Goal: Information Seeking & Learning: Learn about a topic

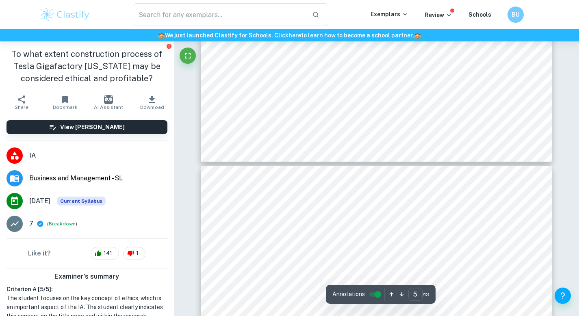
type input "4"
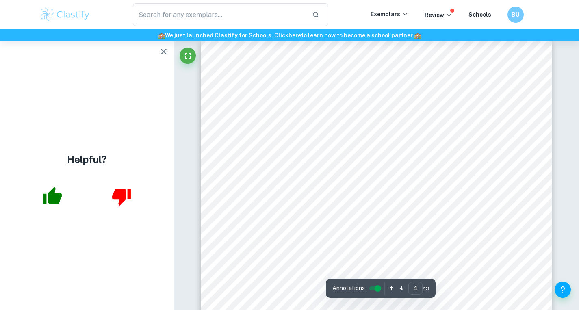
scroll to position [1586, 0]
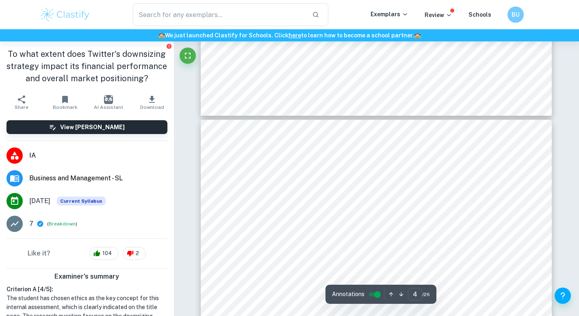
scroll to position [1486, 0]
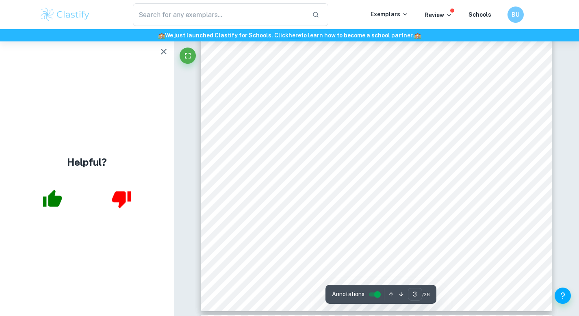
type input "4"
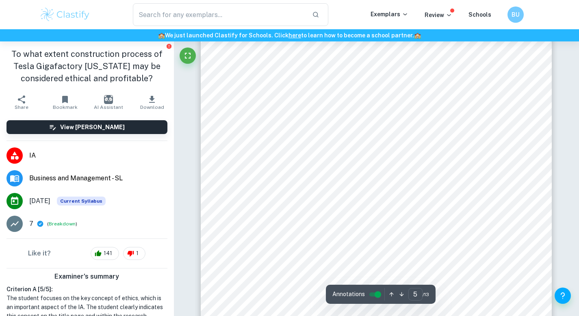
scroll to position [2420, 0]
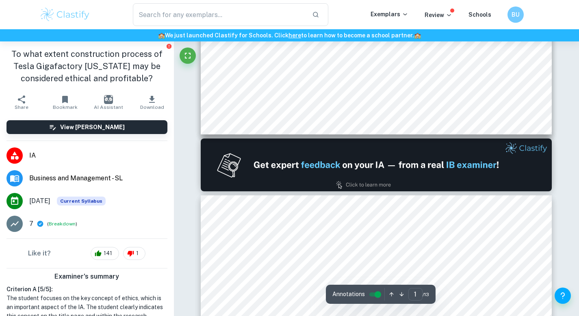
type input "2"
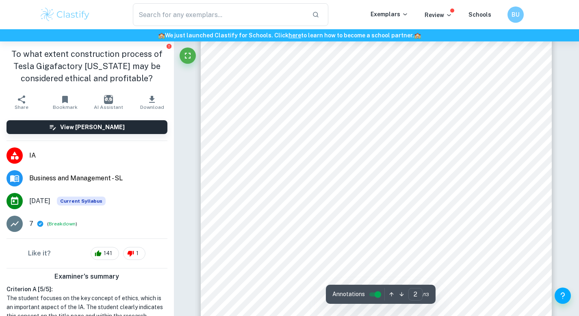
scroll to position [599, 0]
click at [275, 89] on div at bounding box center [376, 89] width 267 height 24
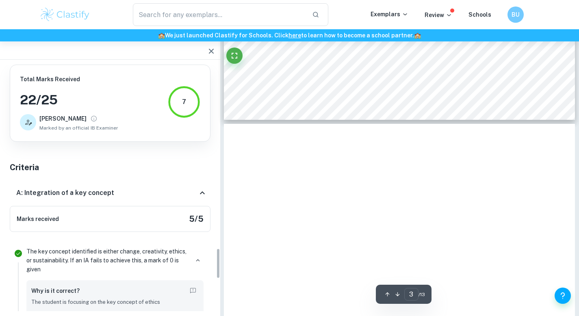
scroll to position [1358, 0]
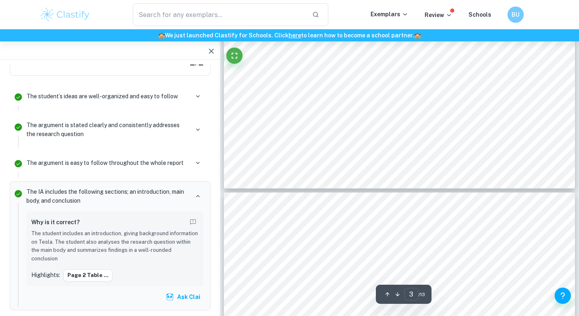
type input "4"
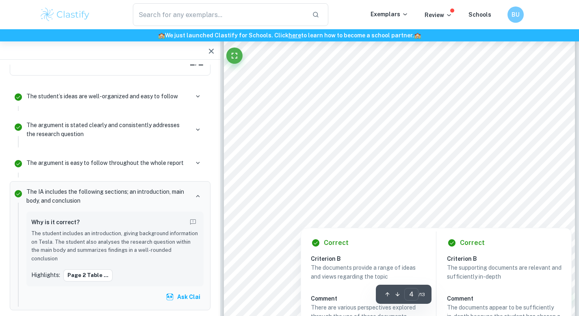
scroll to position [1573, 0]
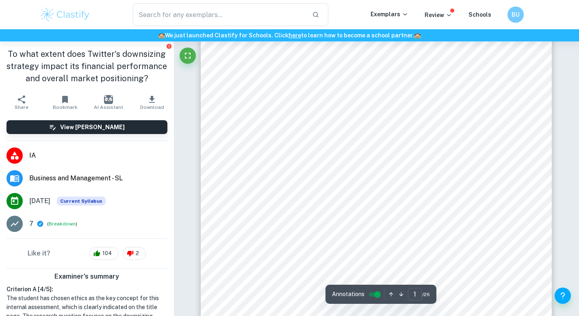
scroll to position [41, 0]
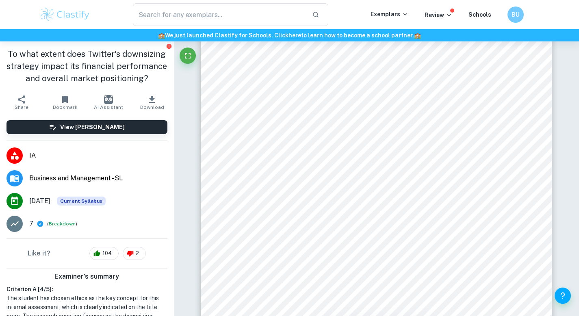
scroll to position [41, 0]
